Goal: Information Seeking & Learning: Learn about a topic

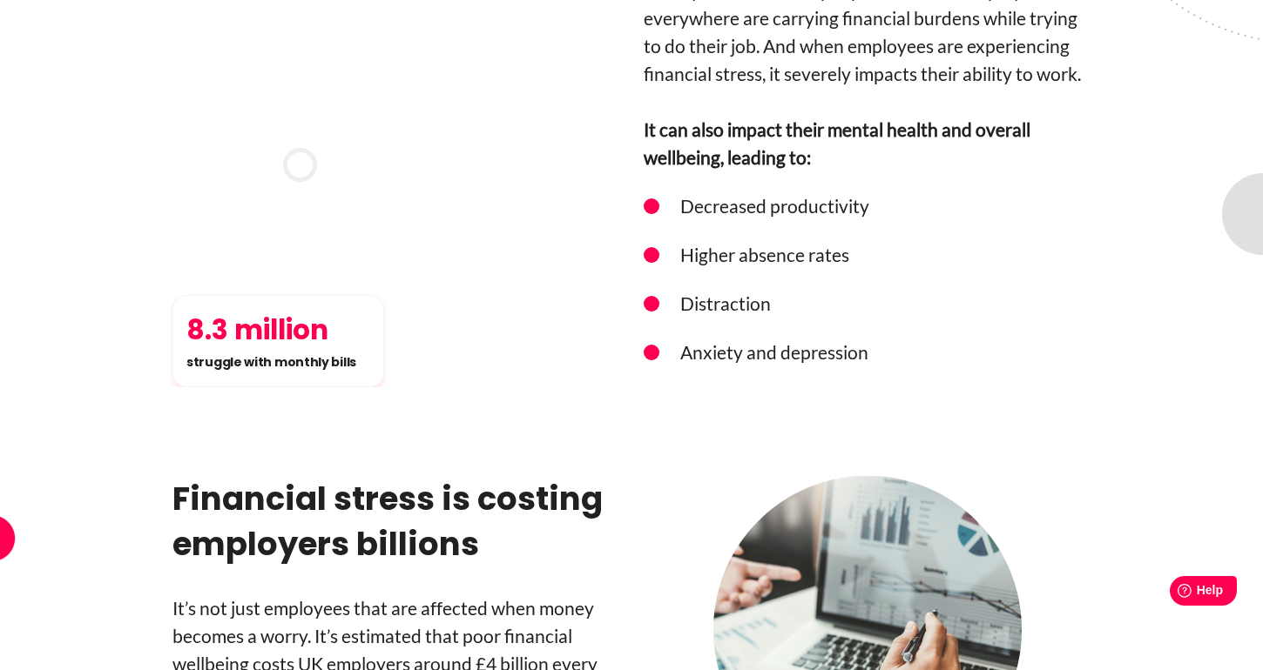
scroll to position [1990, 0]
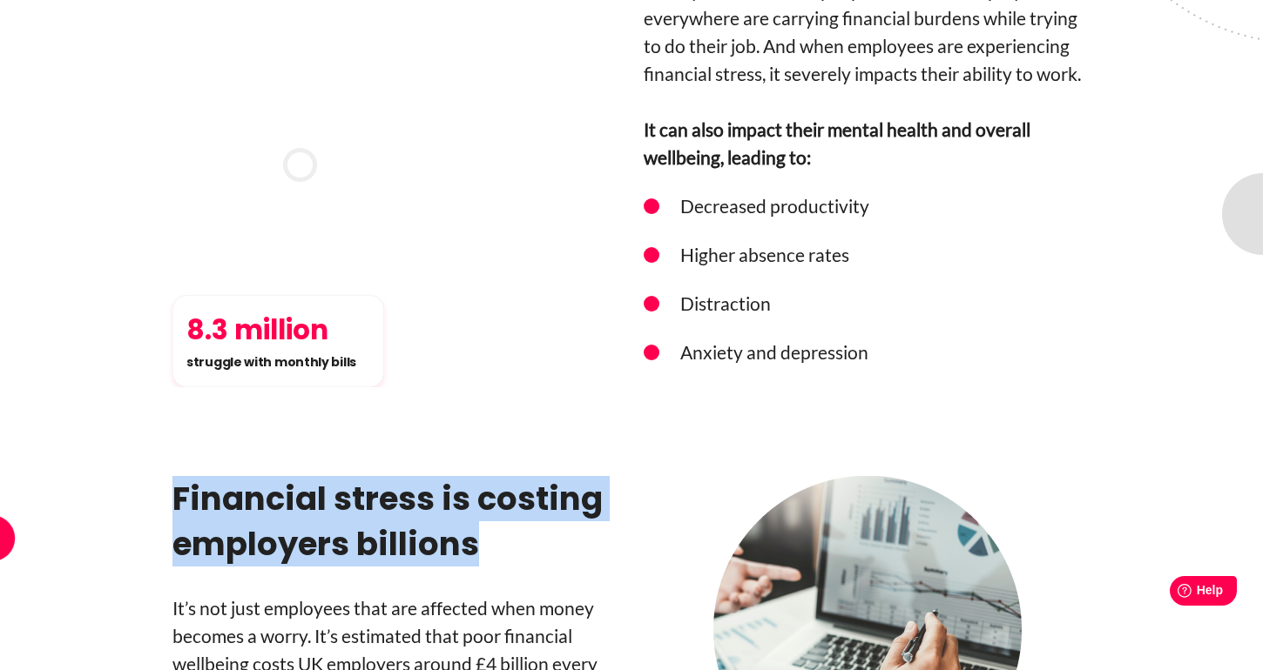
drag, startPoint x: 478, startPoint y: 427, endPoint x: 156, endPoint y: 371, distance: 326.9
copy h3 "Financial stress is costing employers billions"
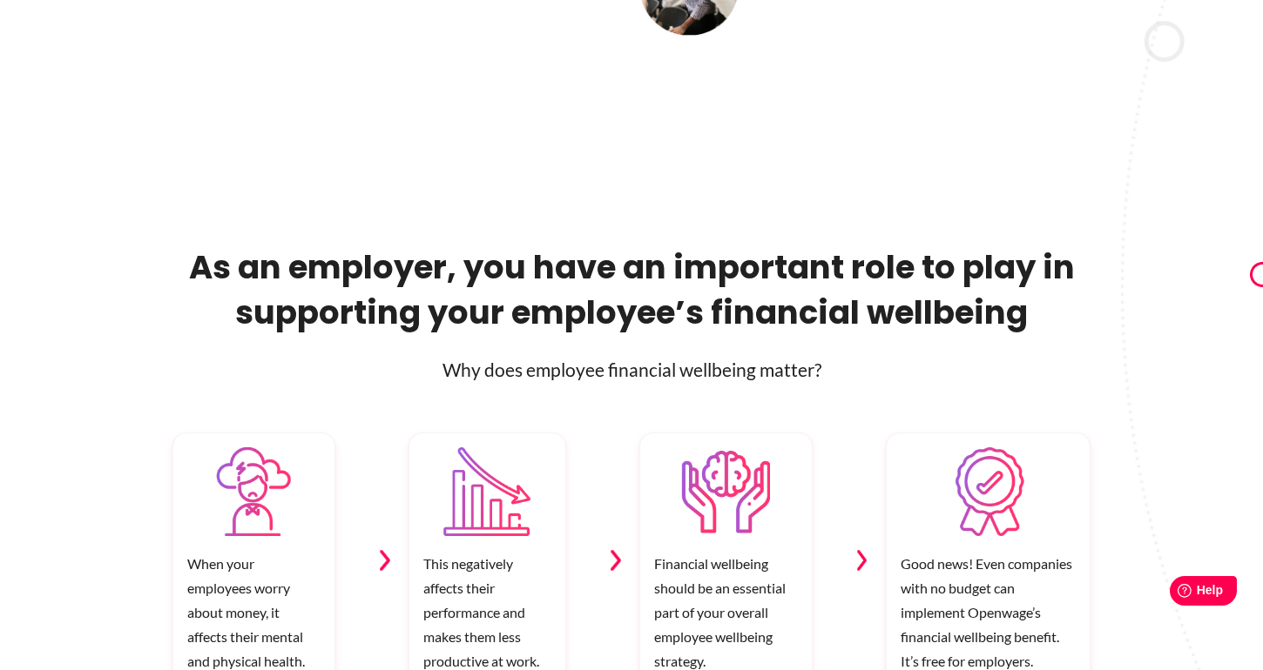
scroll to position [620, 0]
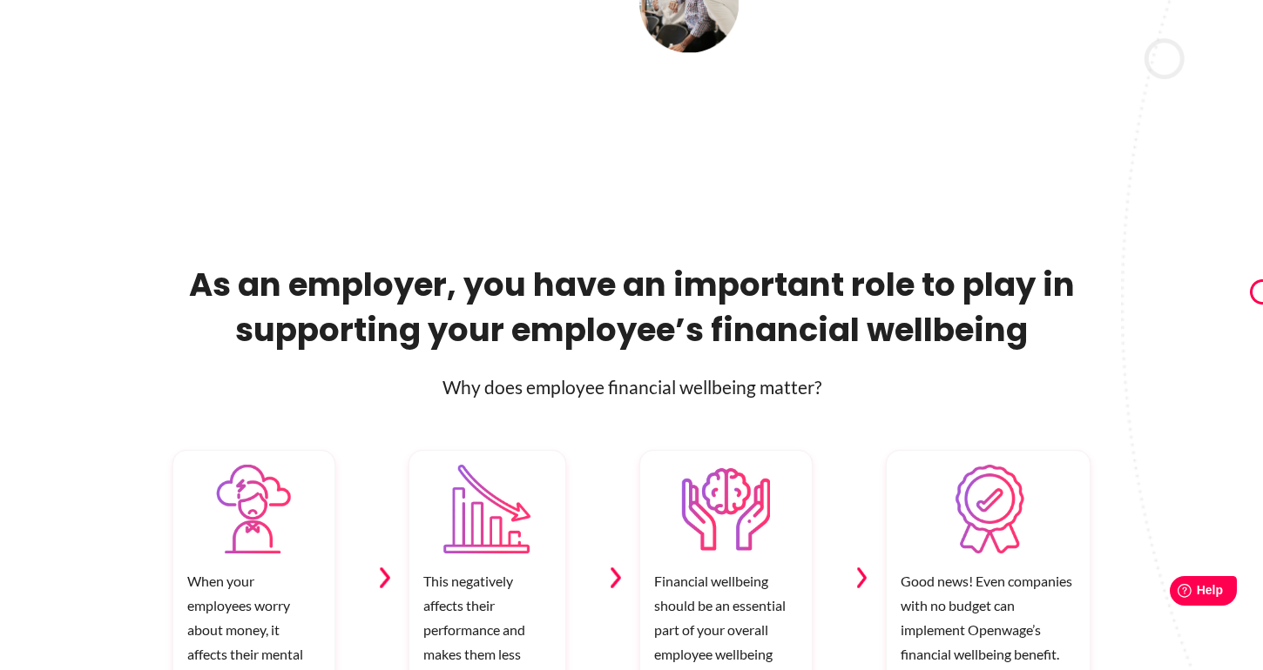
click at [473, 391] on p "Why does employee financial wellbeing matter?" at bounding box center [631, 388] width 918 height 28
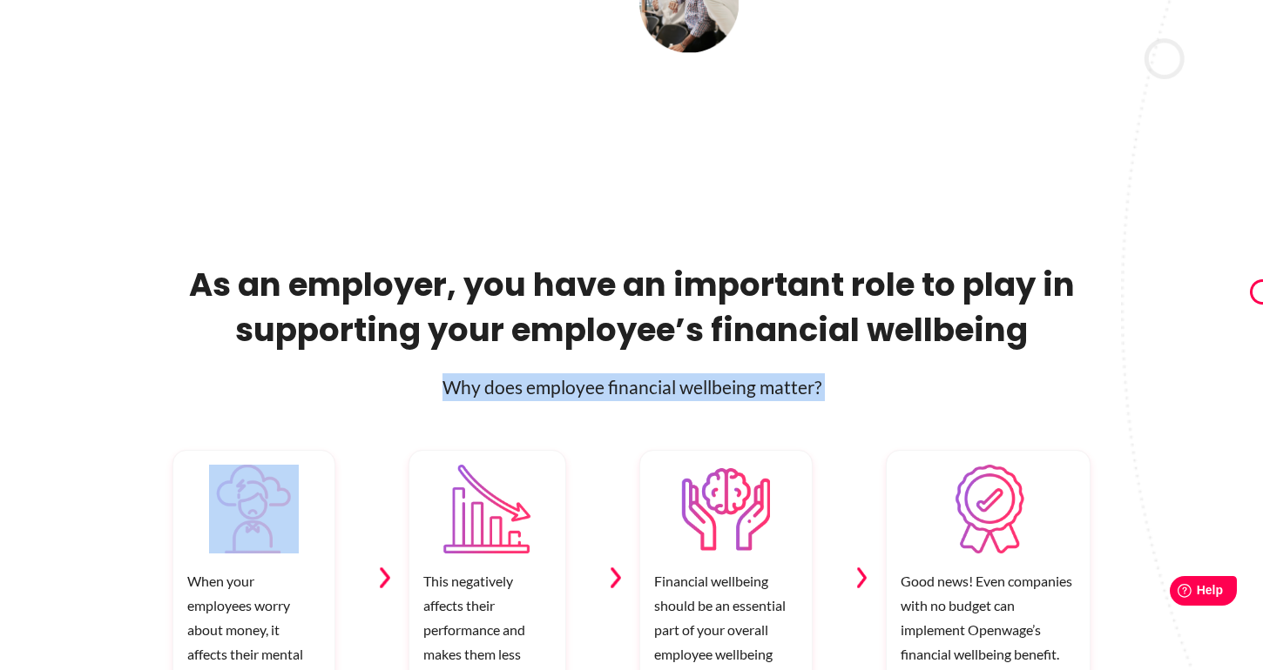
click at [473, 391] on p "Why does employee financial wellbeing matter?" at bounding box center [631, 388] width 918 height 28
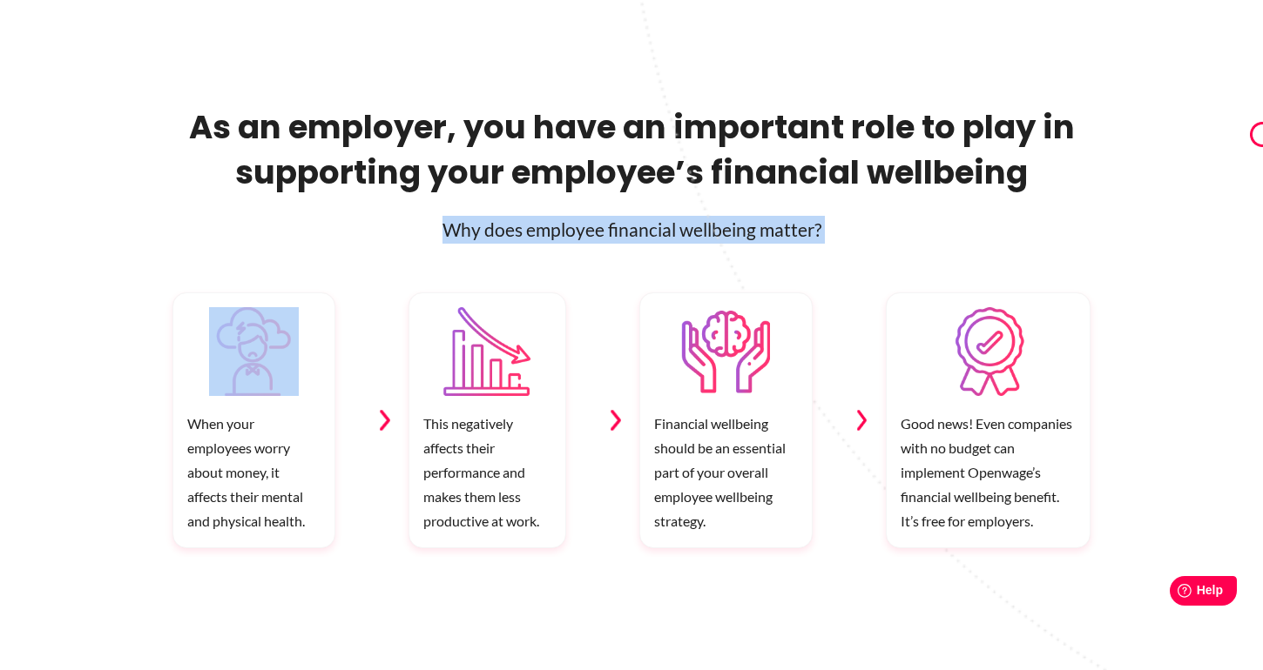
scroll to position [788, 0]
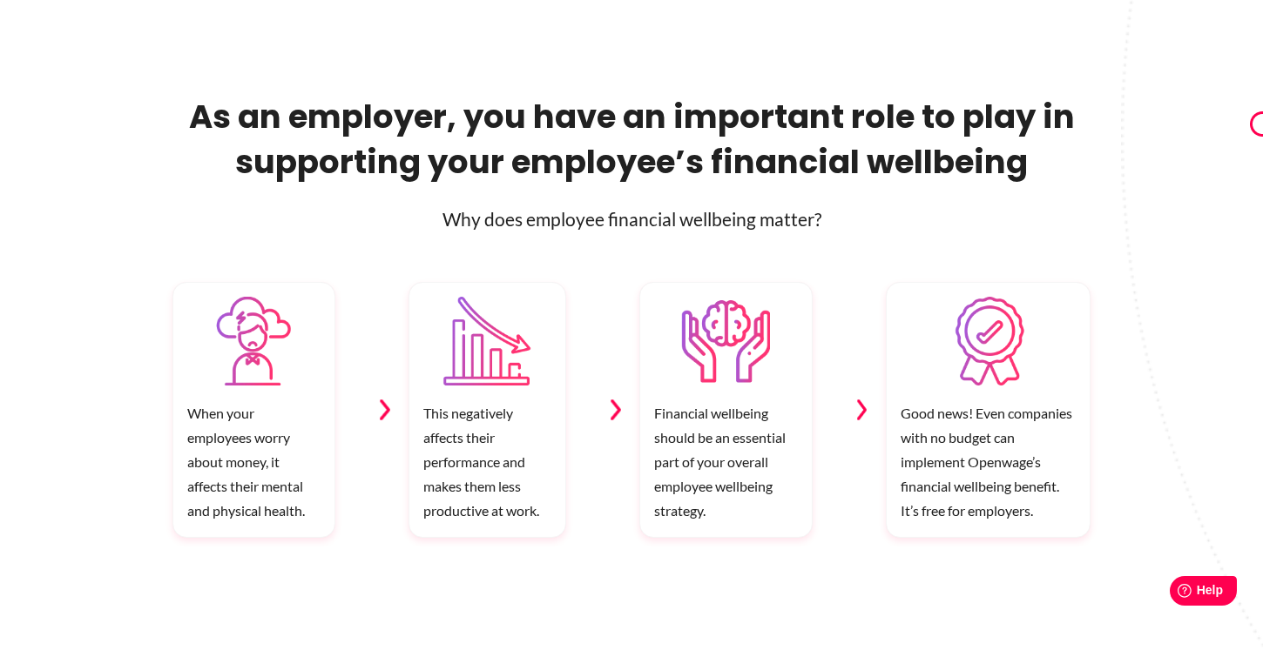
click at [308, 252] on div "When your employees worry about money, it affects their mental and physical hea…" at bounding box center [631, 389] width 993 height 313
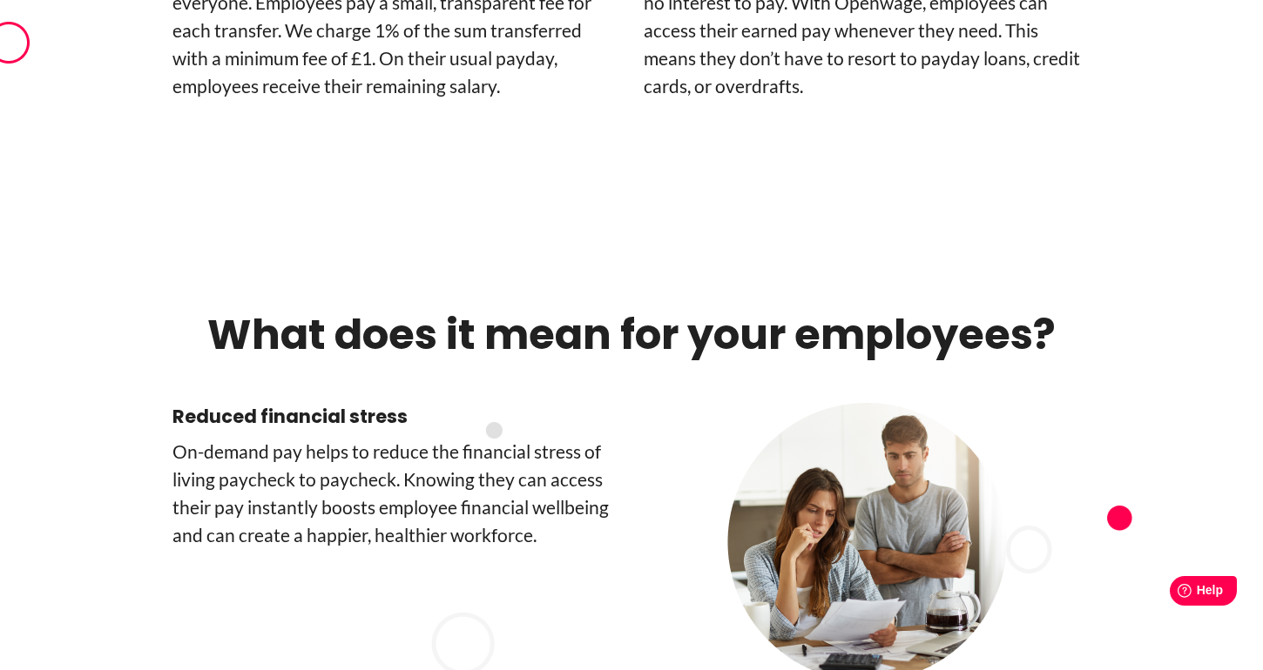
scroll to position [4535, 0]
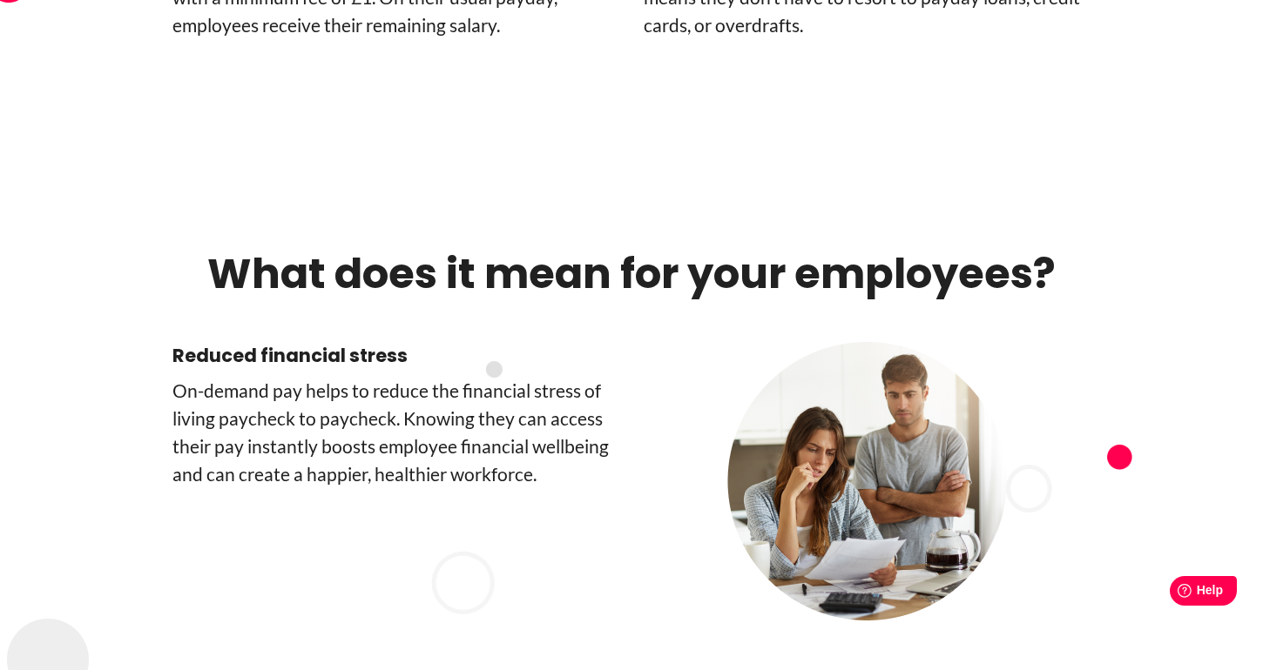
click at [562, 248] on h2 "What does it mean for your employees?" at bounding box center [631, 274] width 918 height 52
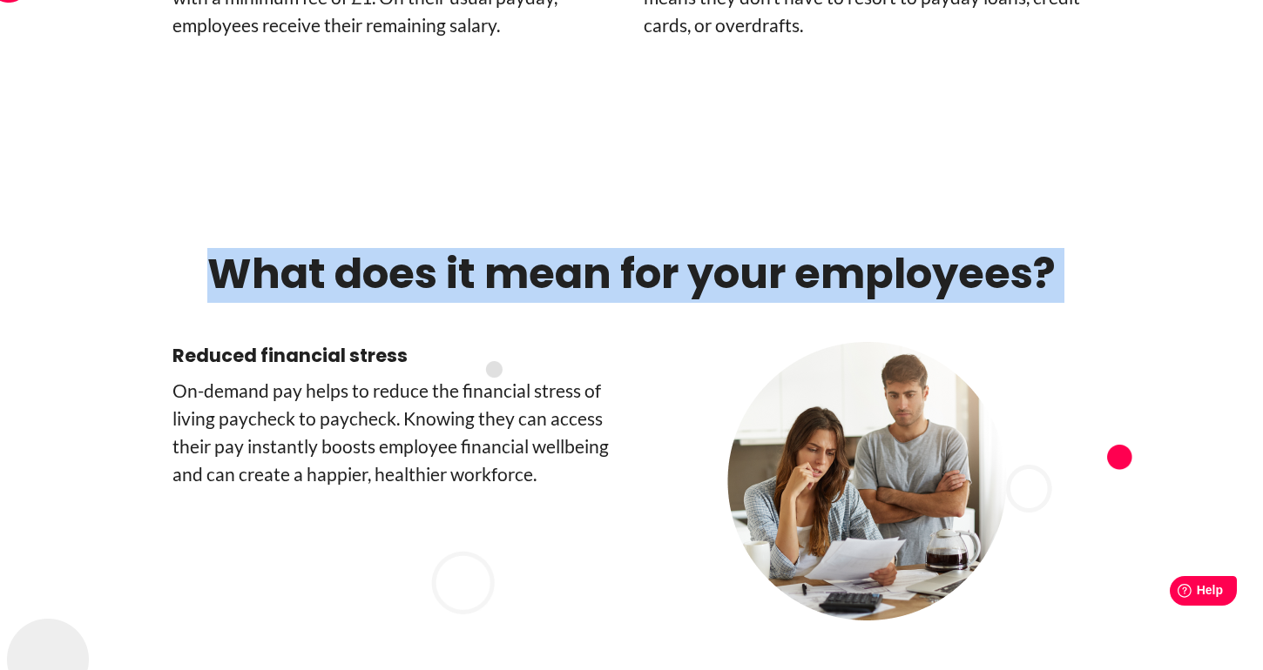
click at [562, 248] on h2 "What does it mean for your employees?" at bounding box center [631, 274] width 918 height 52
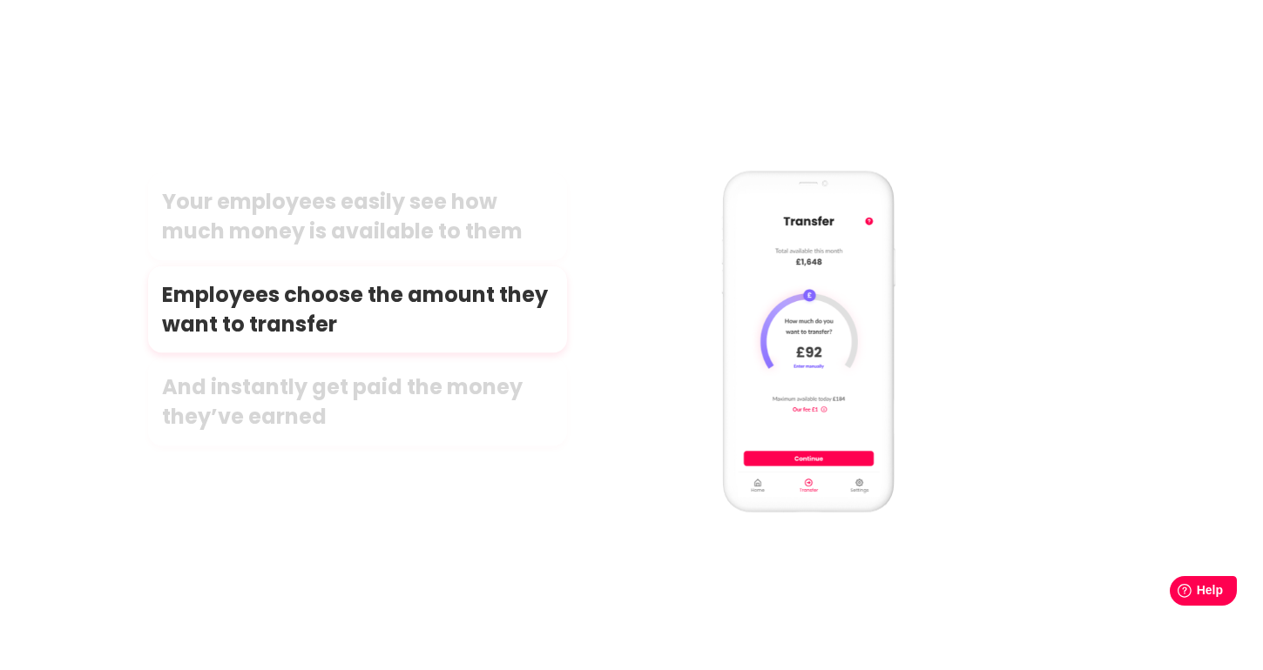
scroll to position [8384, 0]
